Goal: Task Accomplishment & Management: Complete application form

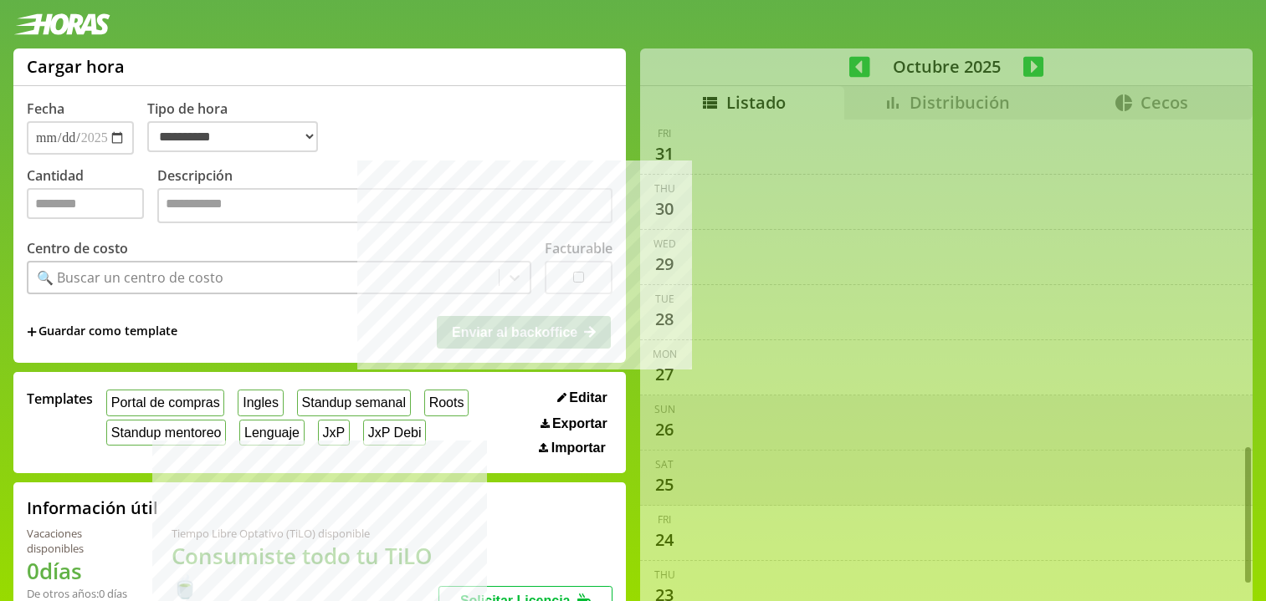
select select "**********"
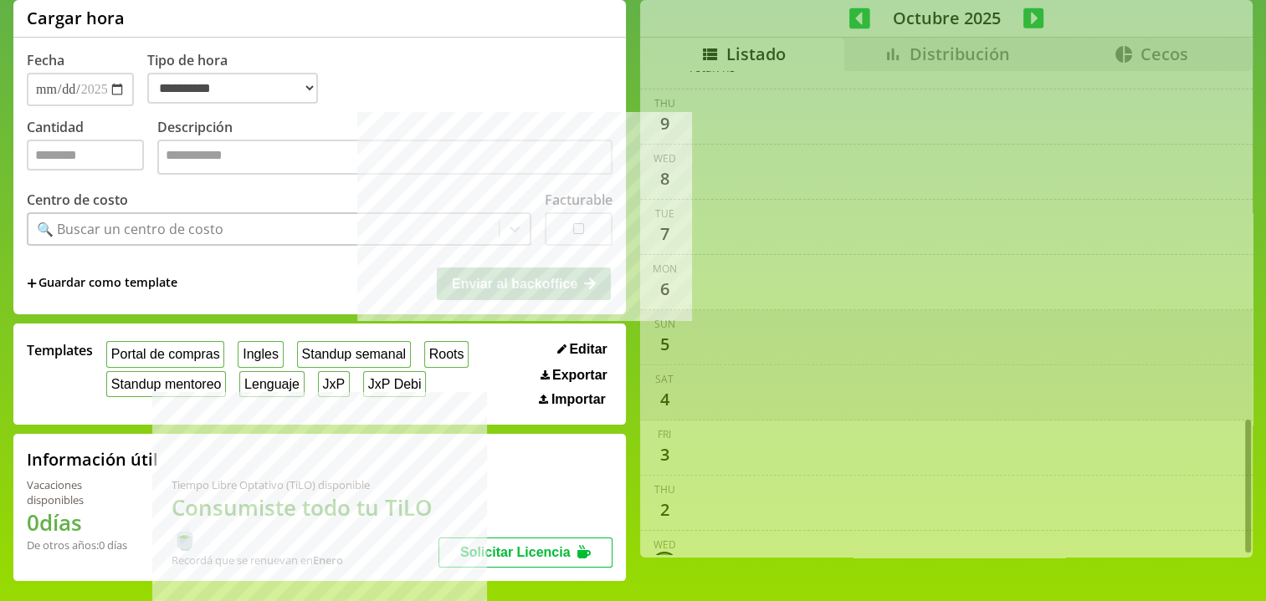
scroll to position [18, 0]
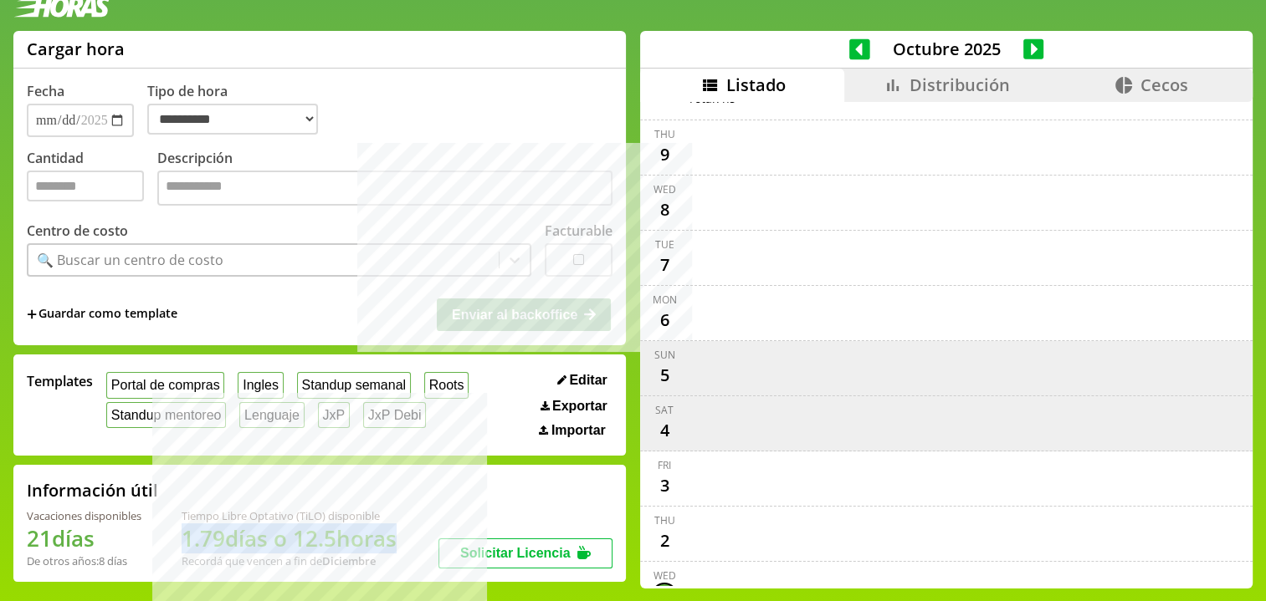
drag, startPoint x: 233, startPoint y: 546, endPoint x: 402, endPoint y: 550, distance: 169.0
click at [402, 550] on div "Vacaciones disponibles 21 días De otros años: 8 días Tiempo Libre Optativo (TiL…" at bounding box center [233, 539] width 412 height 60
drag, startPoint x: 402, startPoint y: 550, endPoint x: 268, endPoint y: 555, distance: 133.9
click at [397, 550] on h1 "1.79 días o 12.5 horas" at bounding box center [289, 539] width 215 height 30
click at [315, 540] on h1 "1.79 días o 12.5 horas" at bounding box center [289, 539] width 215 height 30
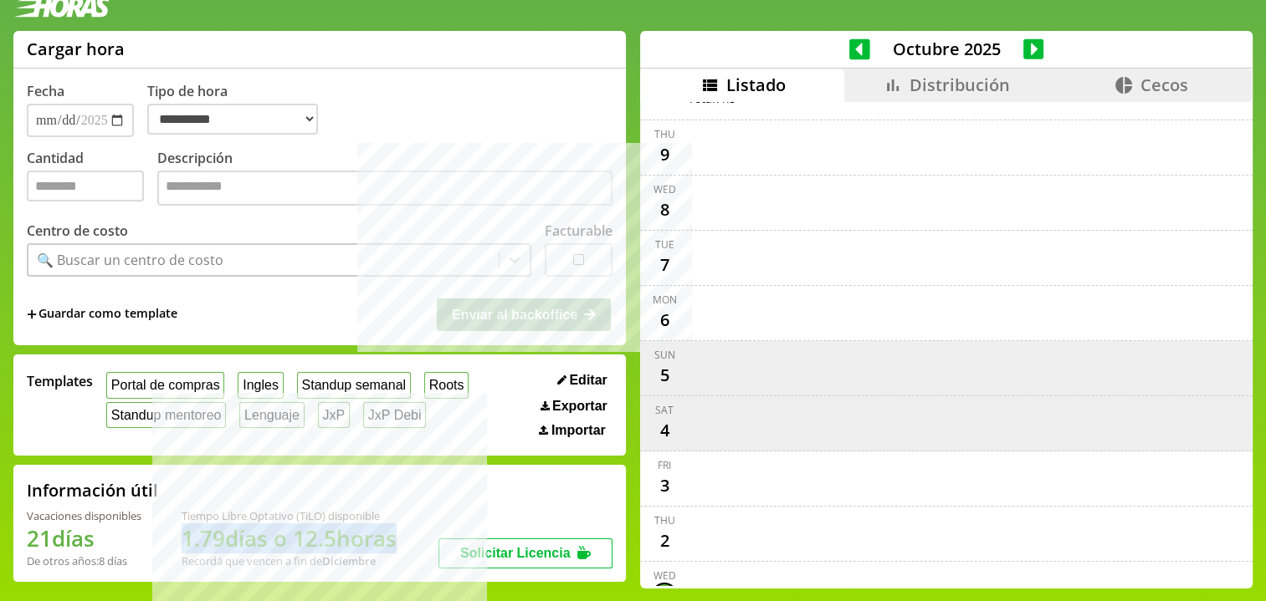
click at [305, 540] on h1 "1.79 días o 12.5 horas" at bounding box center [289, 539] width 215 height 30
click at [313, 551] on h1 "1.79 días o 12.5 horas" at bounding box center [289, 539] width 215 height 30
drag, startPoint x: 300, startPoint y: 544, endPoint x: 403, endPoint y: 538, distance: 103.1
click at [397, 538] on h1 "1.79 días o 12.5 horas" at bounding box center [289, 539] width 215 height 30
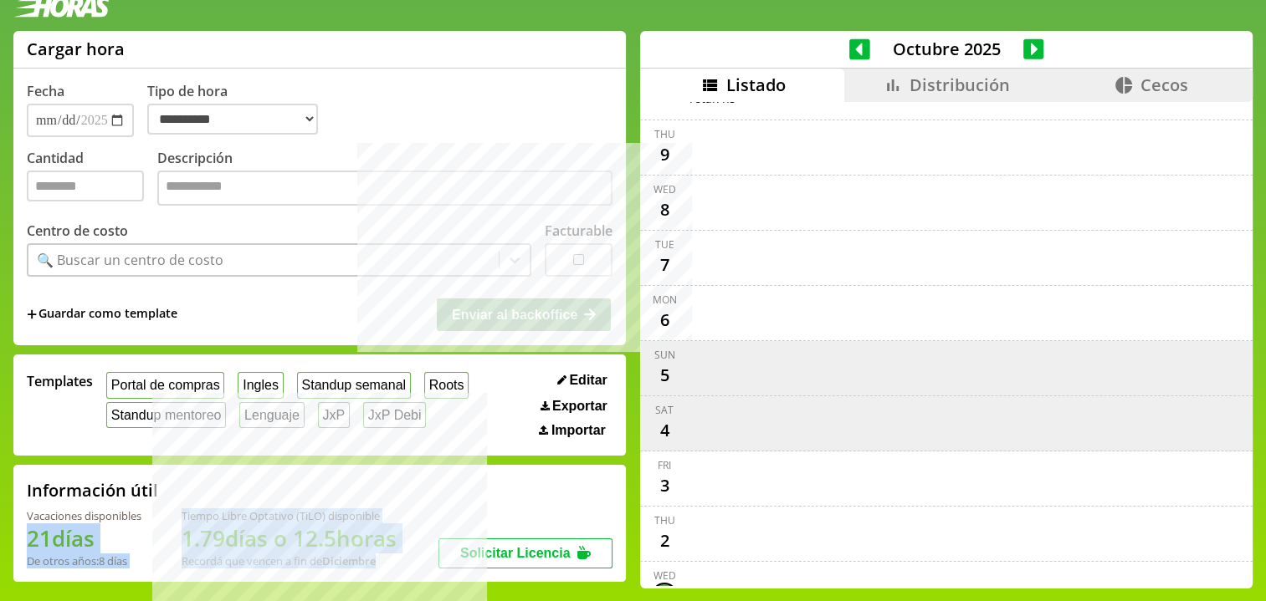
drag, startPoint x: 28, startPoint y: 544, endPoint x: 147, endPoint y: 568, distance: 121.2
click at [167, 573] on div "Información útil Vacaciones disponibles 21 días De otros años: 8 días Tiempo Li…" at bounding box center [319, 523] width 612 height 117
click at [147, 568] on div "Vacaciones disponibles 21 días De otros años: 8 días Tiempo Libre Optativo (TiL…" at bounding box center [233, 539] width 412 height 60
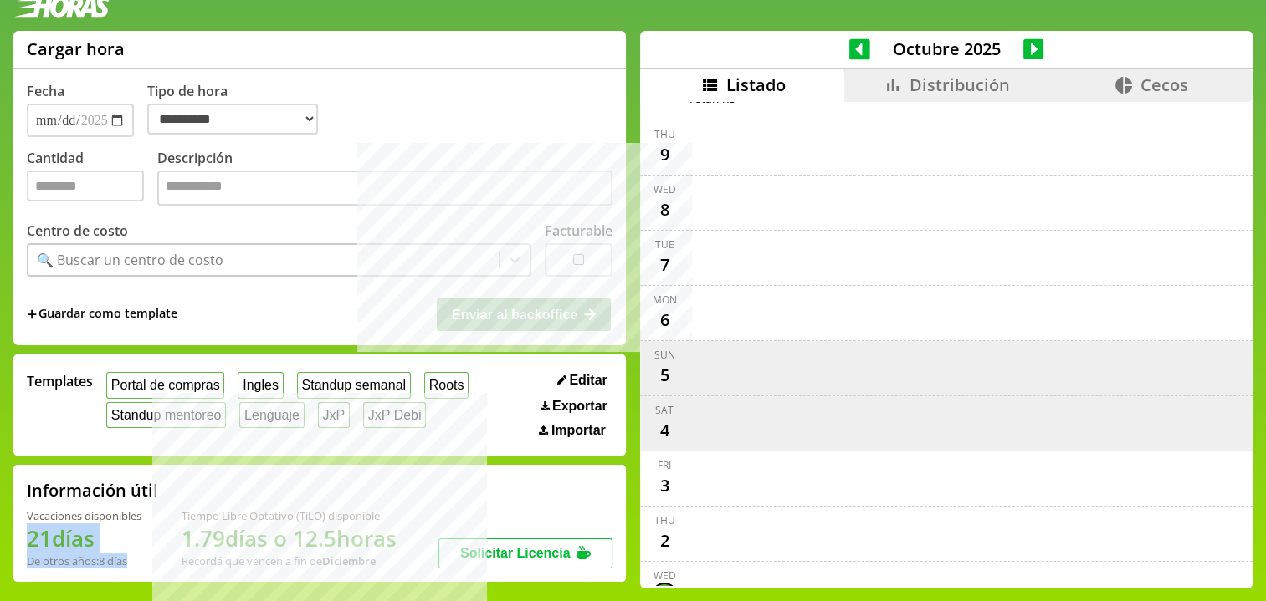
drag, startPoint x: 134, startPoint y: 556, endPoint x: 17, endPoint y: 525, distance: 121.1
click at [17, 525] on div "Información útil Vacaciones disponibles 21 días De otros años: 8 días Tiempo Li…" at bounding box center [319, 523] width 612 height 117
click at [18, 538] on div "Información útil Vacaciones disponibles 21 días De otros años: 8 días Tiempo Li…" at bounding box center [319, 523] width 612 height 117
drag, startPoint x: 33, startPoint y: 540, endPoint x: 90, endPoint y: 540, distance: 56.9
click at [90, 540] on h1 "21 días" at bounding box center [84, 539] width 115 height 30
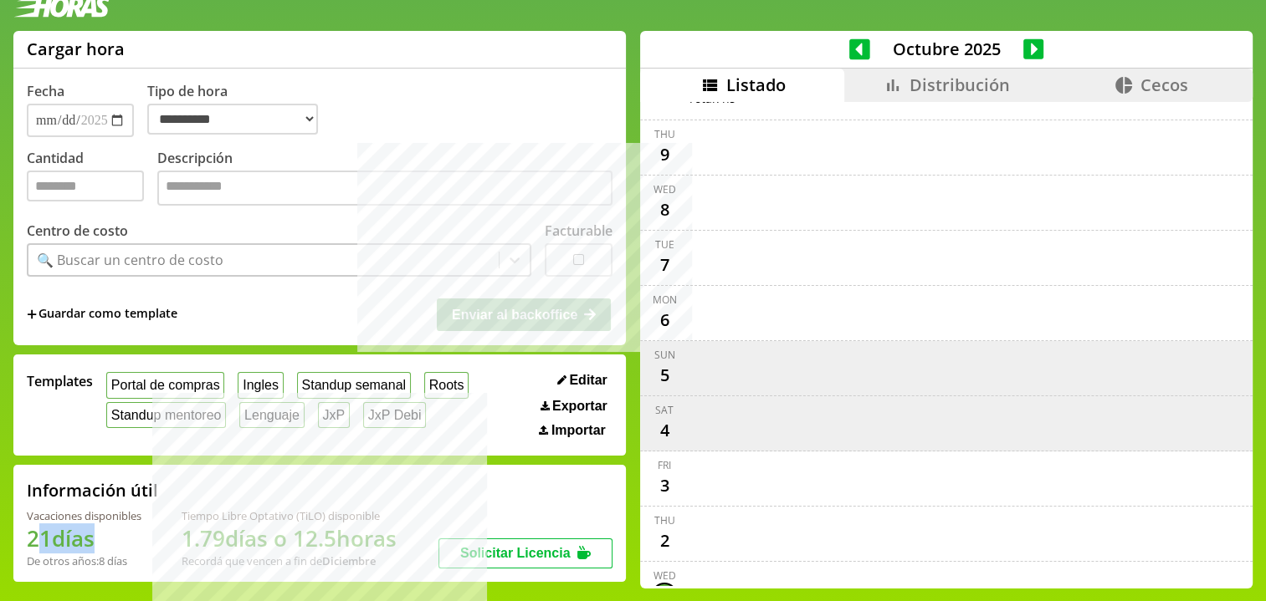
click at [90, 540] on h1 "21 días" at bounding box center [84, 539] width 115 height 30
drag, startPoint x: 33, startPoint y: 538, endPoint x: 101, endPoint y: 545, distance: 68.1
click at [101, 545] on h1 "21 días" at bounding box center [84, 539] width 115 height 30
click at [110, 545] on h1 "21 días" at bounding box center [84, 539] width 115 height 30
click at [99, 532] on h1 "21 días" at bounding box center [84, 539] width 115 height 30
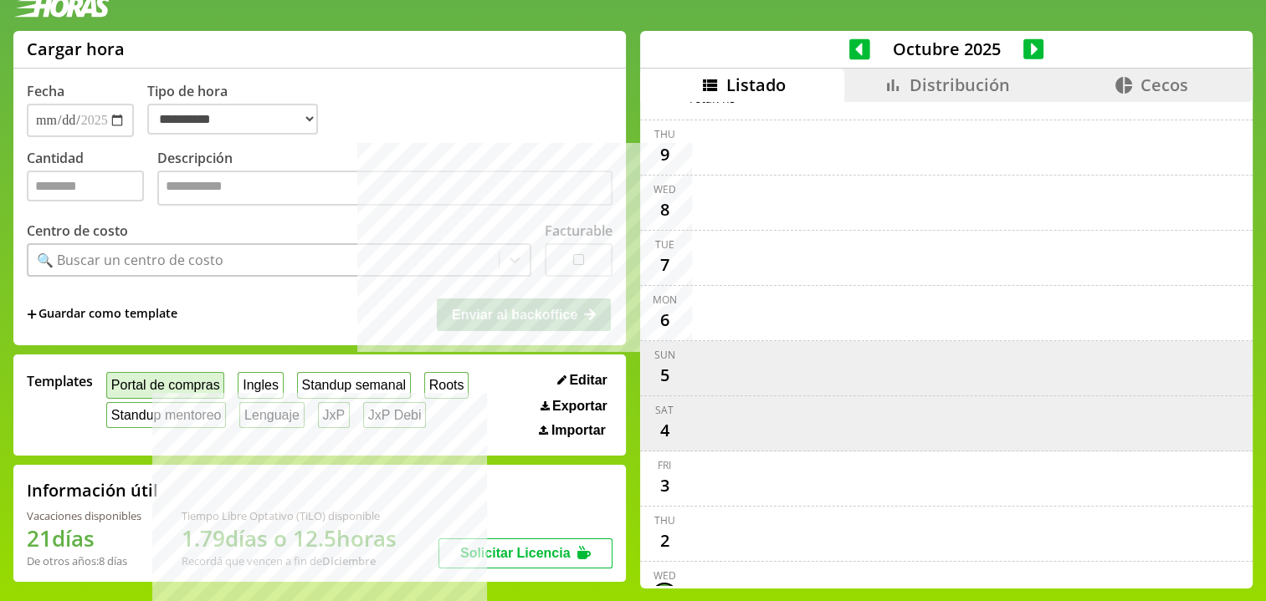
click at [171, 385] on button "Portal de compras" at bounding box center [165, 385] width 118 height 26
click at [103, 187] on input "Cantidad" at bounding box center [85, 186] width 117 height 31
type input "***"
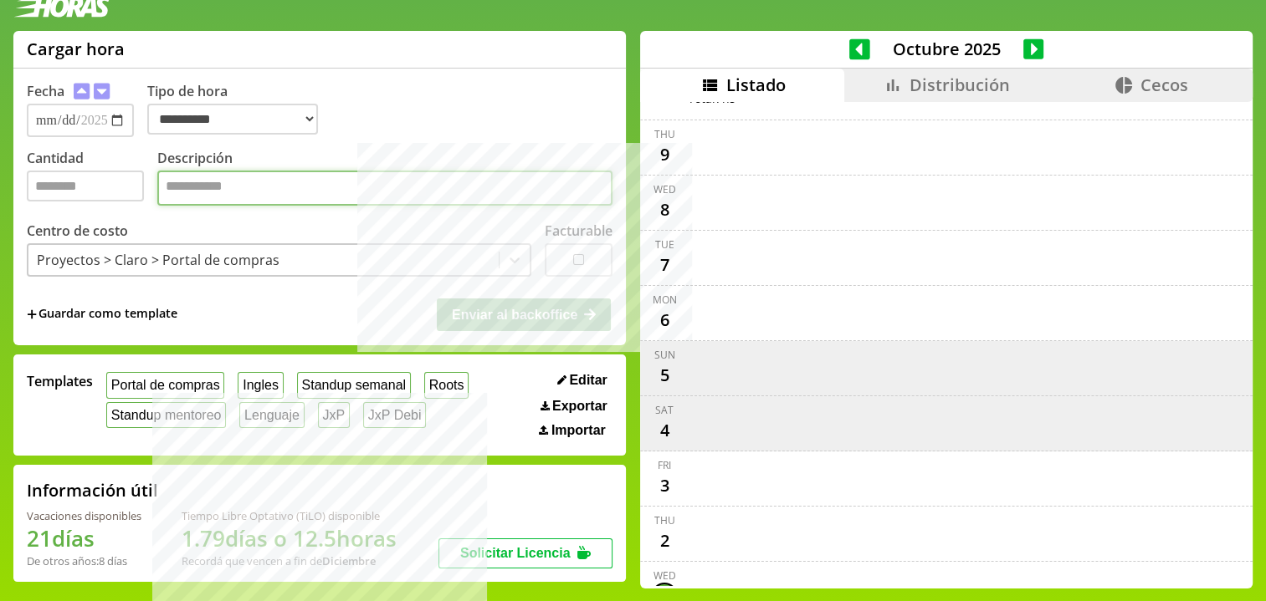
paste textarea "**********"
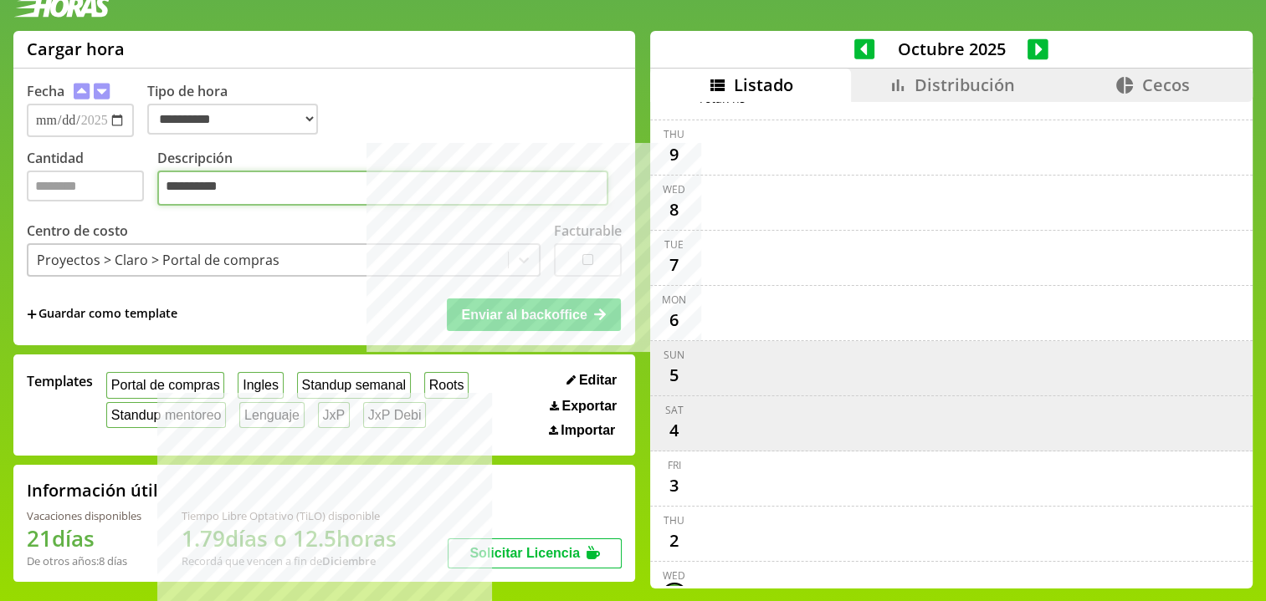
type textarea "**********"
click at [478, 327] on button "Enviar al backoffice" at bounding box center [534, 315] width 174 height 32
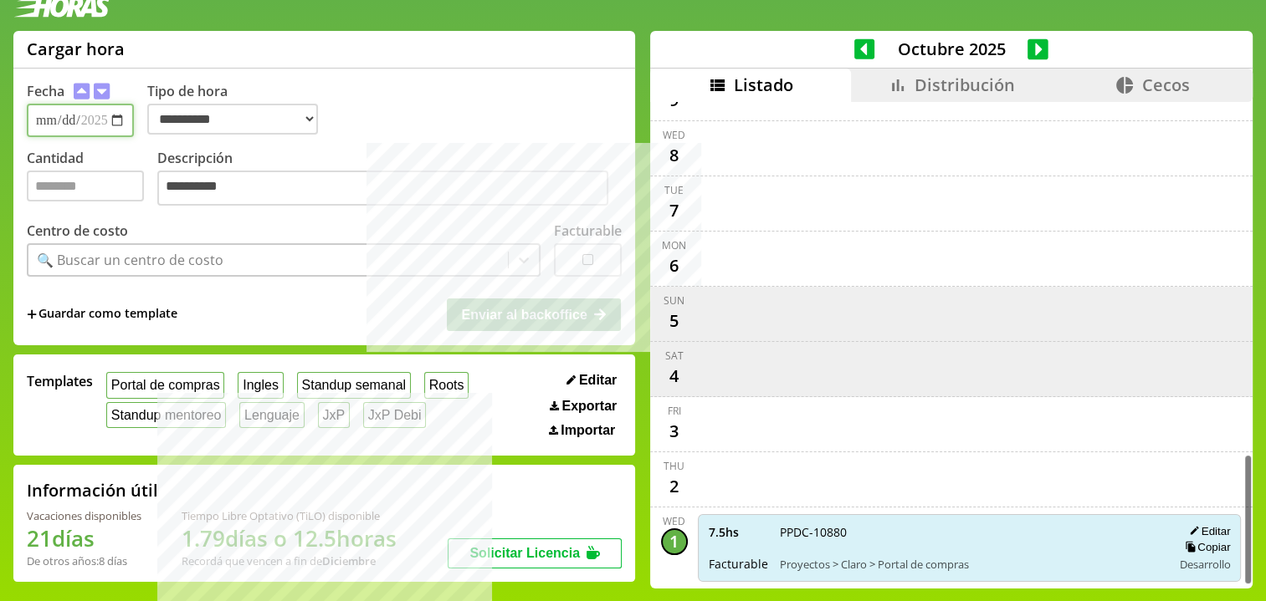
scroll to position [1299, 0]
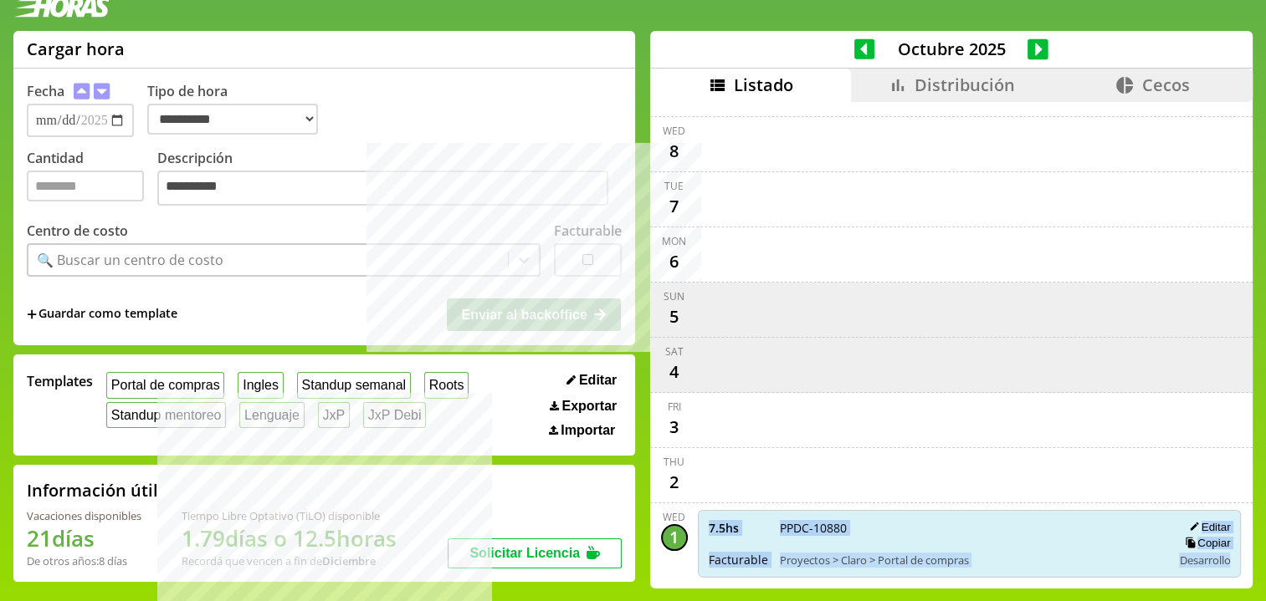
drag, startPoint x: 794, startPoint y: 514, endPoint x: 1225, endPoint y: 532, distance: 431.2
click at [1225, 532] on div "7.5 hs Facturable PPDC-10880 Proyectos > Claro > Portal de compras Editar Copia…" at bounding box center [970, 544] width 544 height 69
drag, startPoint x: 692, startPoint y: 494, endPoint x: 1224, endPoint y: 532, distance: 533.4
click at [1224, 532] on div "7.5 hs Facturable PPDC-10880 Proyectos > Claro > Portal de compras Editar Copia…" at bounding box center [970, 544] width 544 height 69
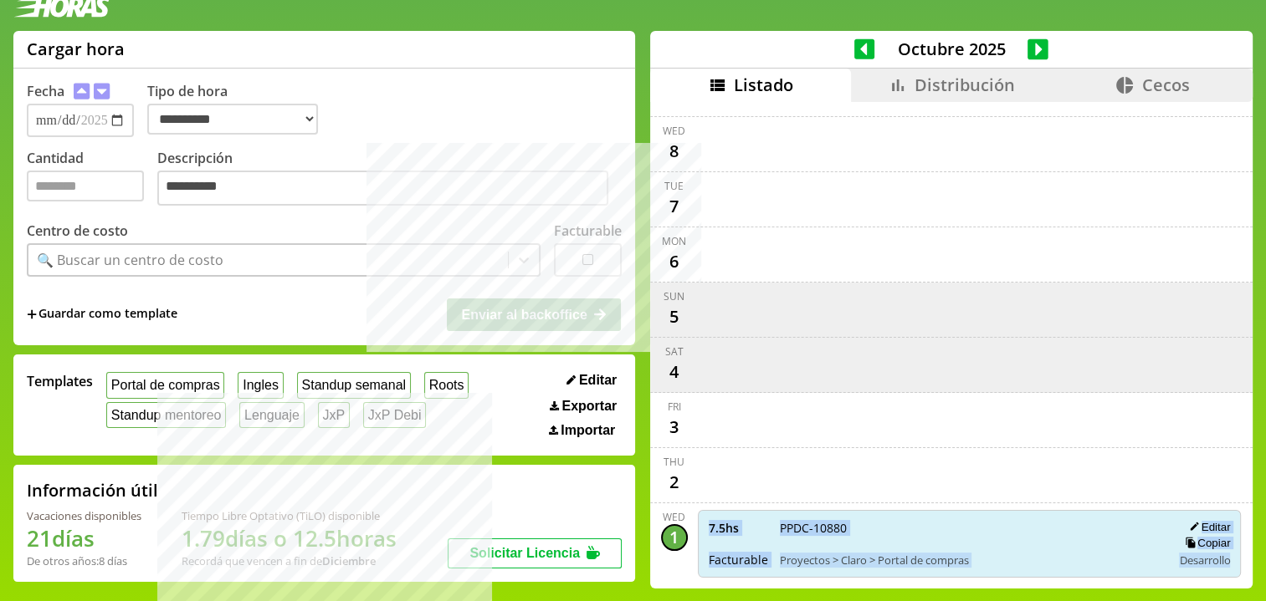
click at [1225, 532] on div "7.5 hs Facturable PPDC-10880 Proyectos > Claro > Portal de compras Editar Copia…" at bounding box center [970, 544] width 544 height 69
drag, startPoint x: 701, startPoint y: 495, endPoint x: 1221, endPoint y: 535, distance: 521.8
click at [1221, 535] on div "7.5 hs Facturable PPDC-10880 Proyectos > Claro > Portal de compras Editar Copia…" at bounding box center [970, 544] width 544 height 69
click at [1220, 535] on div "7.5 hs Facturable PPDC-10880 Proyectos > Claro > Portal de compras Editar Copia…" at bounding box center [970, 544] width 544 height 69
click at [1220, 553] on span "Desarrollo" at bounding box center [1204, 560] width 51 height 15
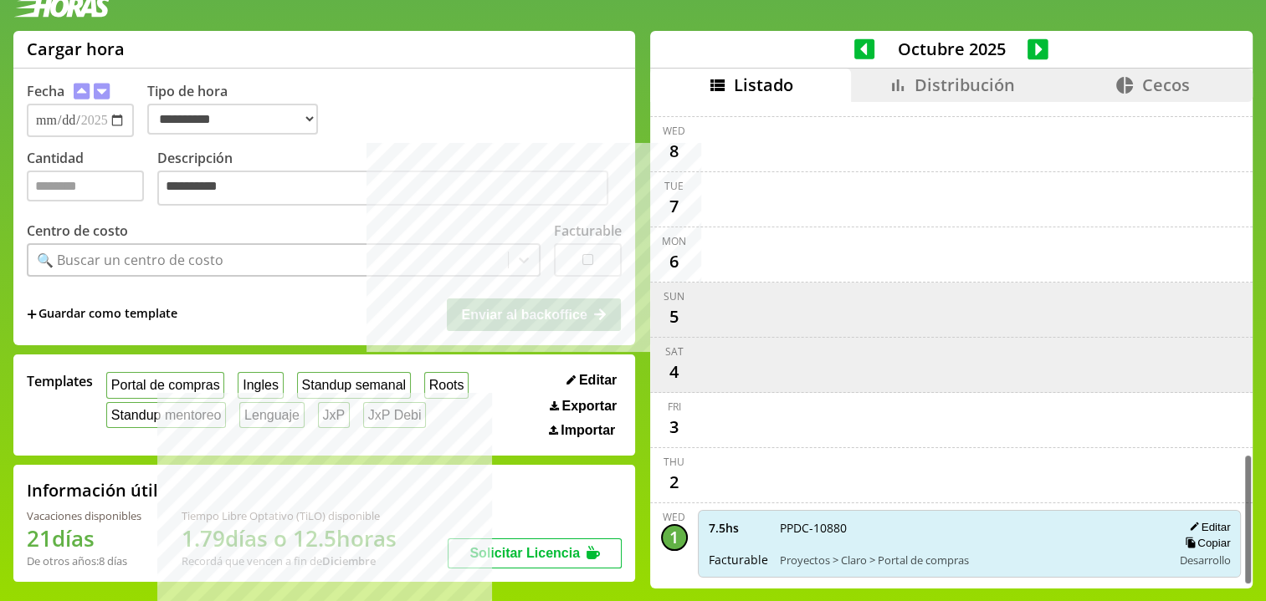
click at [899, 69] on li "Distribución" at bounding box center [951, 85] width 201 height 33
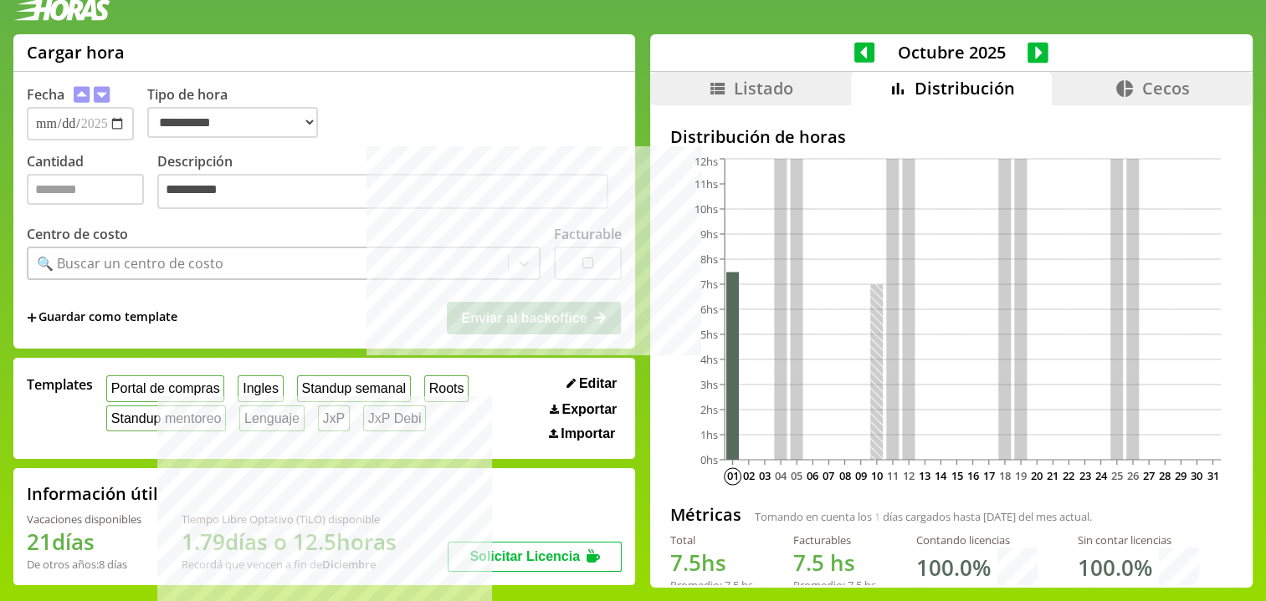
click at [778, 80] on span "Listado" at bounding box center [763, 88] width 59 height 23
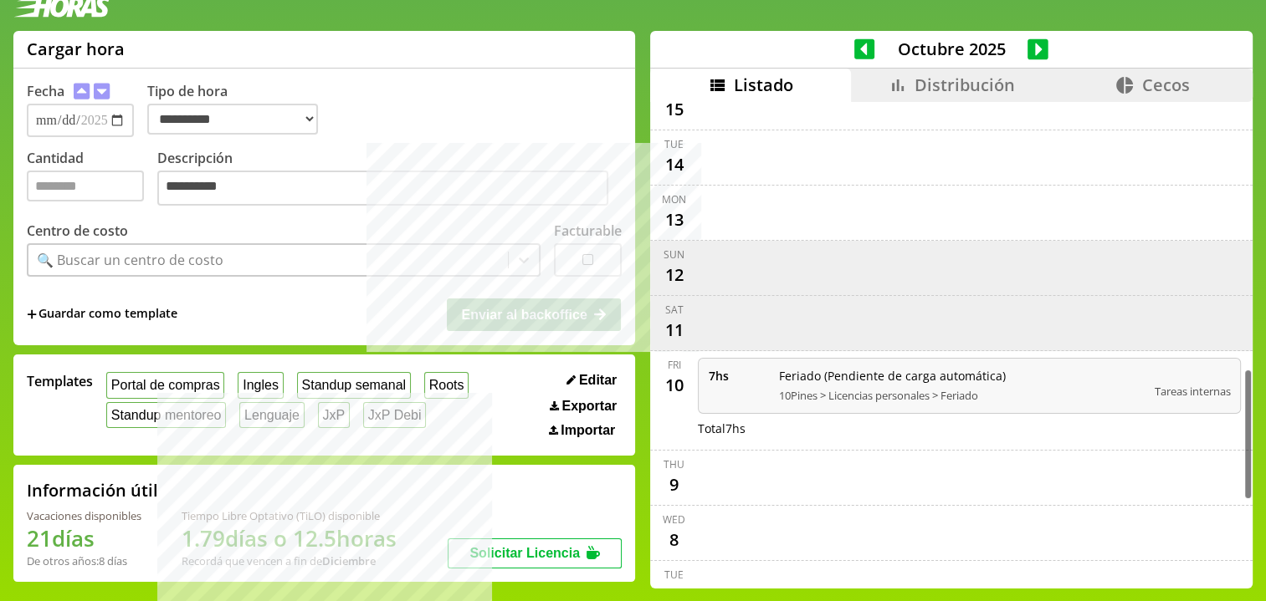
scroll to position [1177, 0]
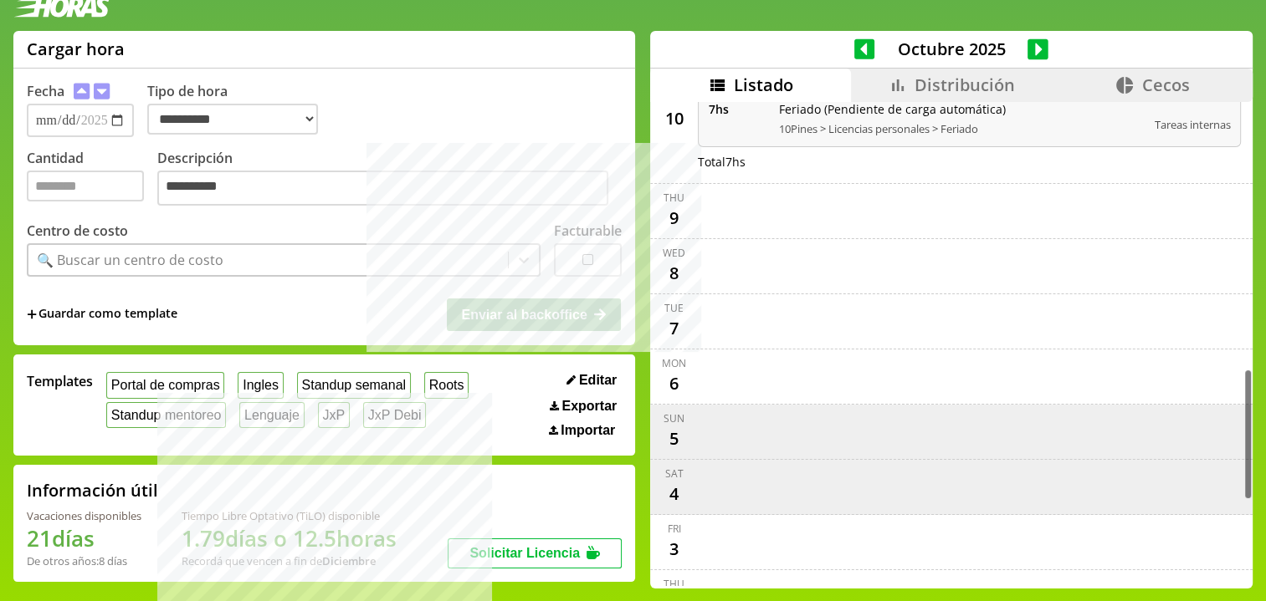
click at [939, 79] on span "Distribución" at bounding box center [964, 85] width 100 height 23
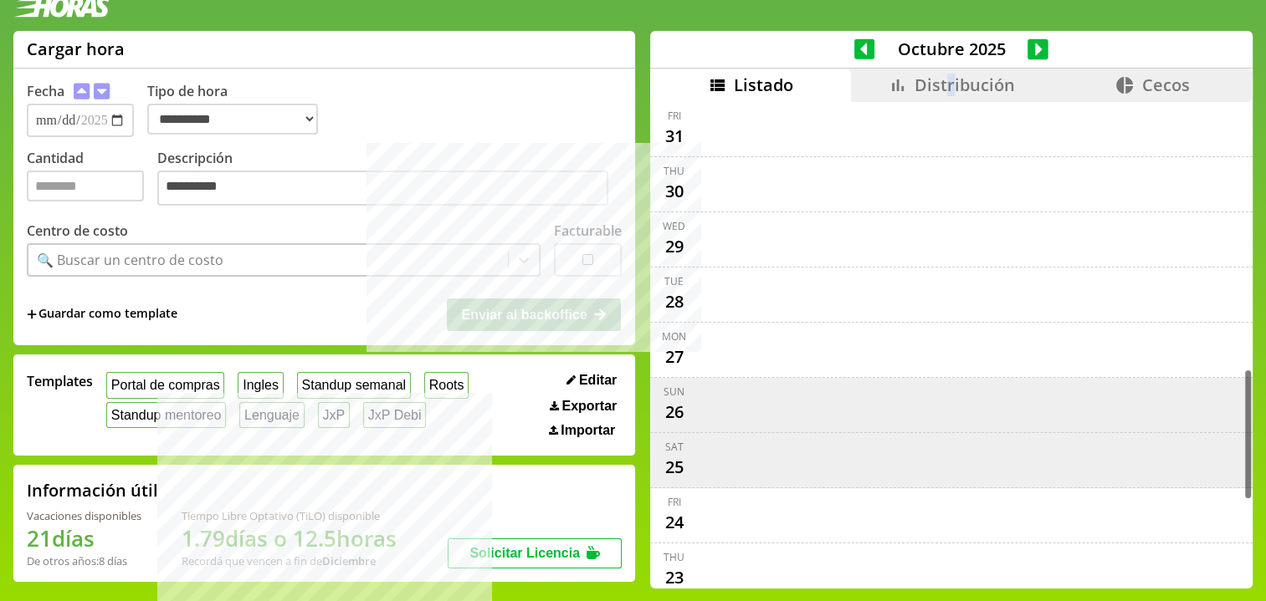
scroll to position [14, 0]
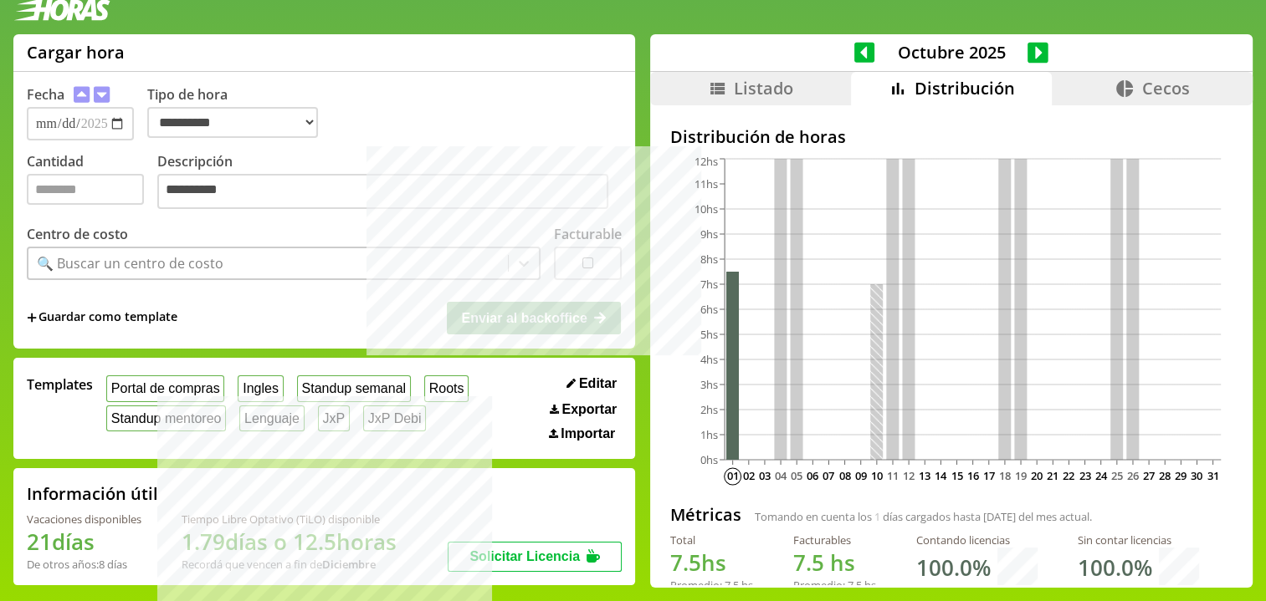
click at [837, 114] on div "Distribución de horas 01 02 03 04 05 06 07 08 09 10 11 12 13 14 15 16 17 18 19 …" at bounding box center [951, 345] width 602 height 481
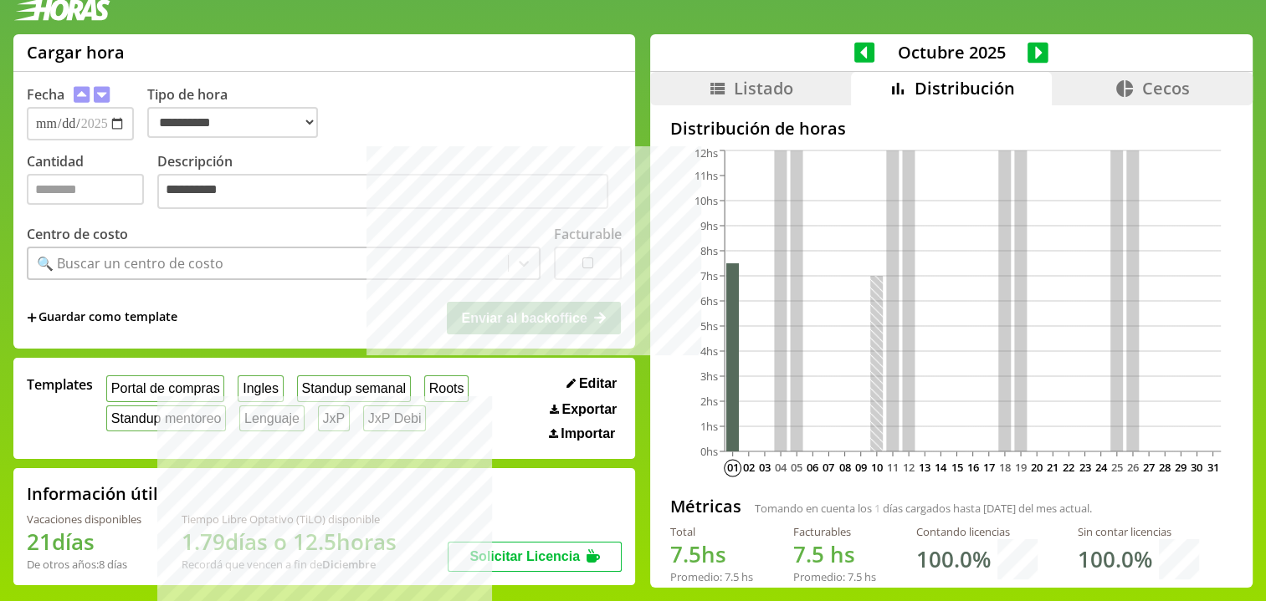
scroll to position [20, 0]
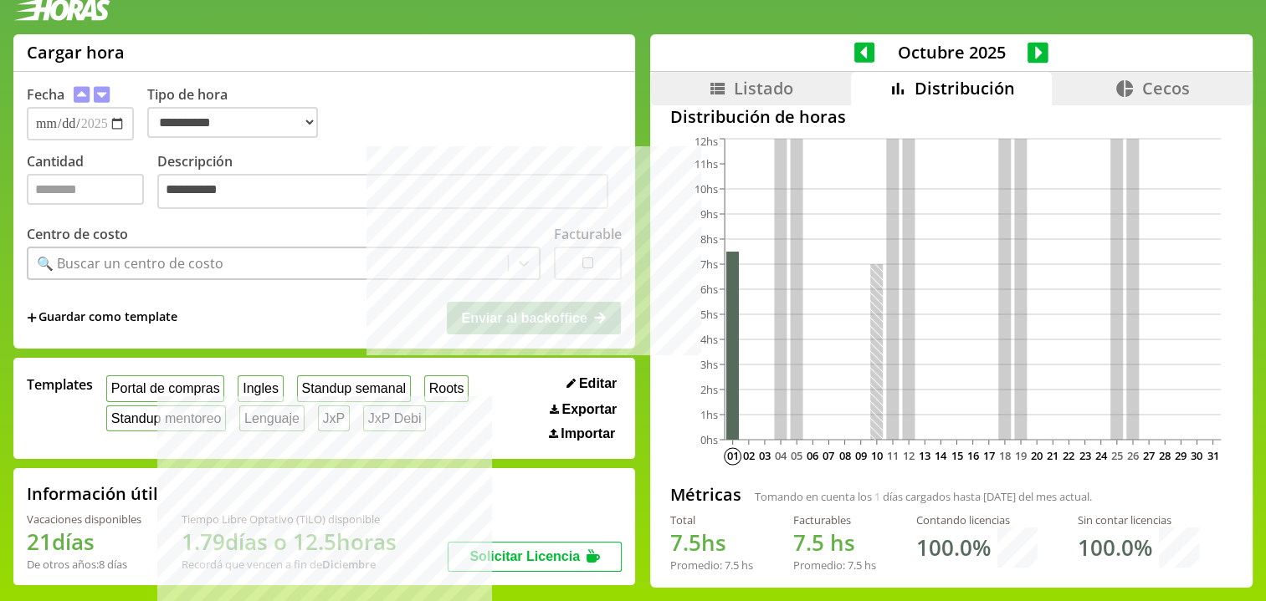
click at [736, 73] on li "Listado" at bounding box center [750, 88] width 201 height 33
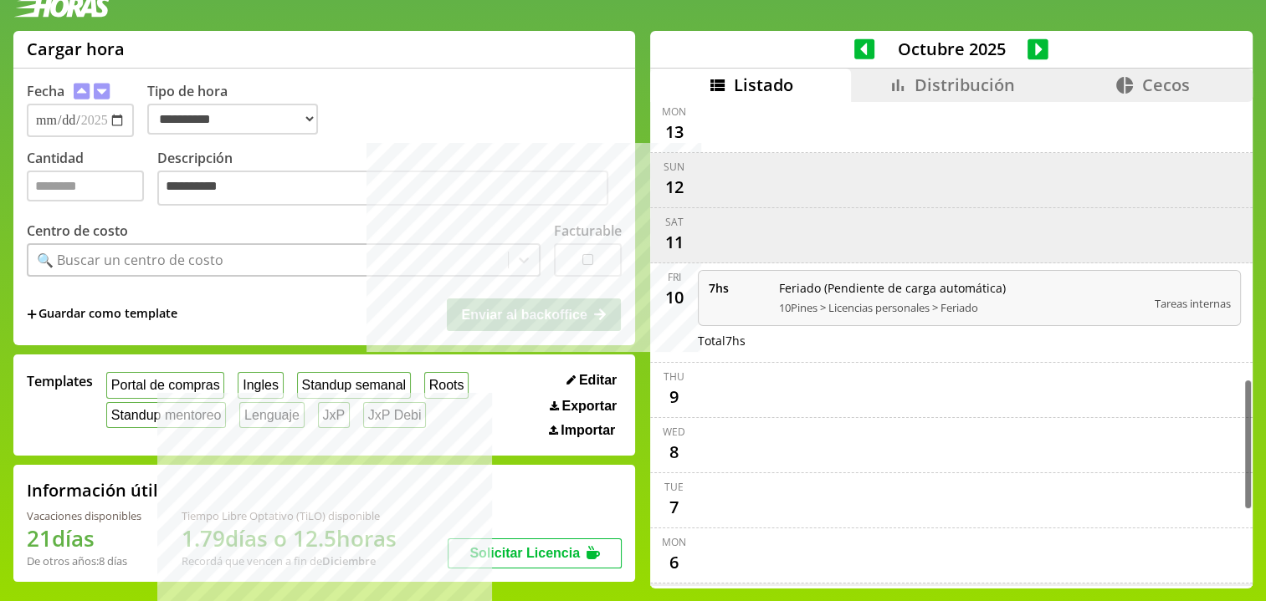
scroll to position [1299, 0]
